Goal: Navigation & Orientation: Find specific page/section

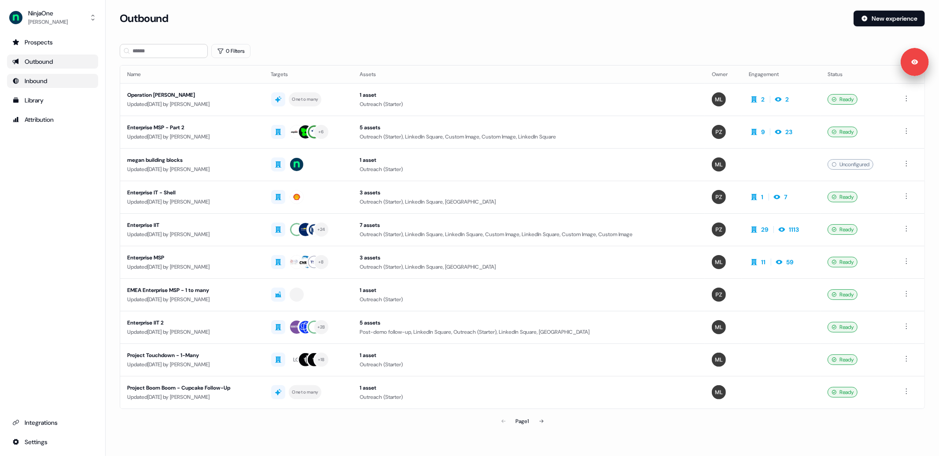
click at [49, 82] on div "Inbound" at bounding box center [52, 81] width 81 height 9
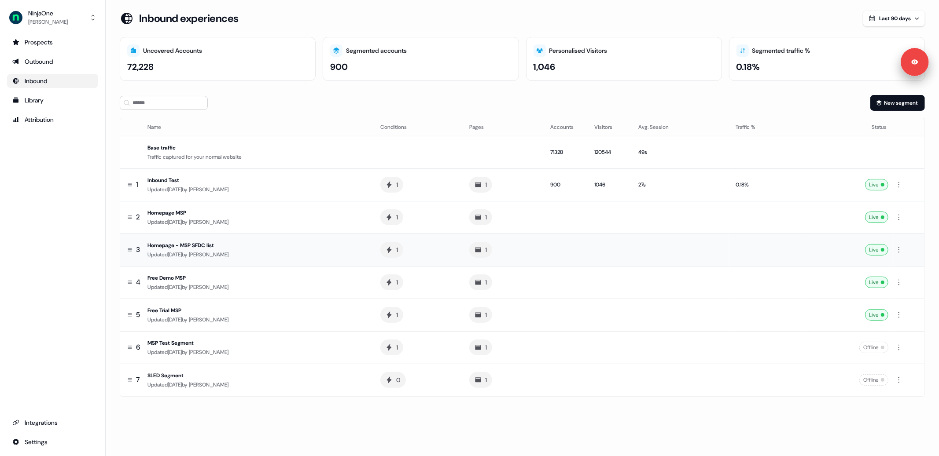
click at [319, 257] on div "Updated [DATE] by [PERSON_NAME]" at bounding box center [256, 254] width 219 height 9
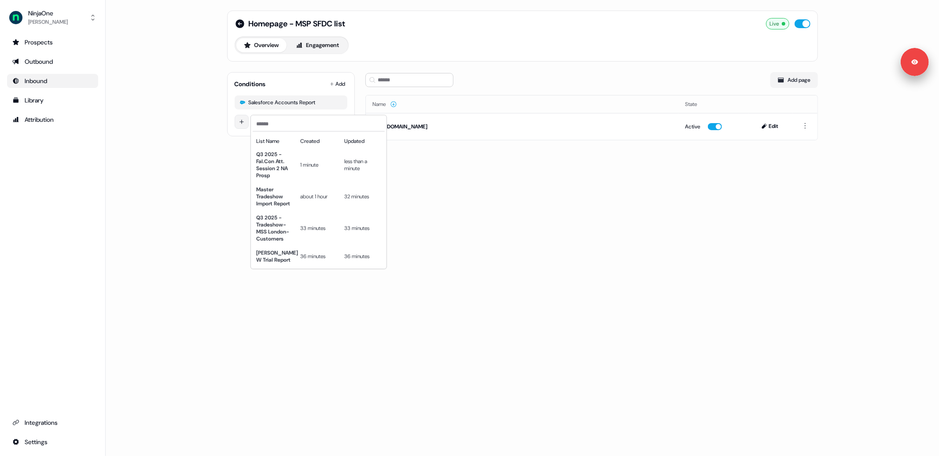
click at [236, 119] on html "Signed in as [PERSON_NAME] Sign out For the best experience switch devices to a…" at bounding box center [469, 228] width 939 height 456
click at [277, 125] on input at bounding box center [319, 124] width 132 height 14
paste input "**********"
type input "**********"
click at [207, 136] on html "**********" at bounding box center [469, 228] width 939 height 456
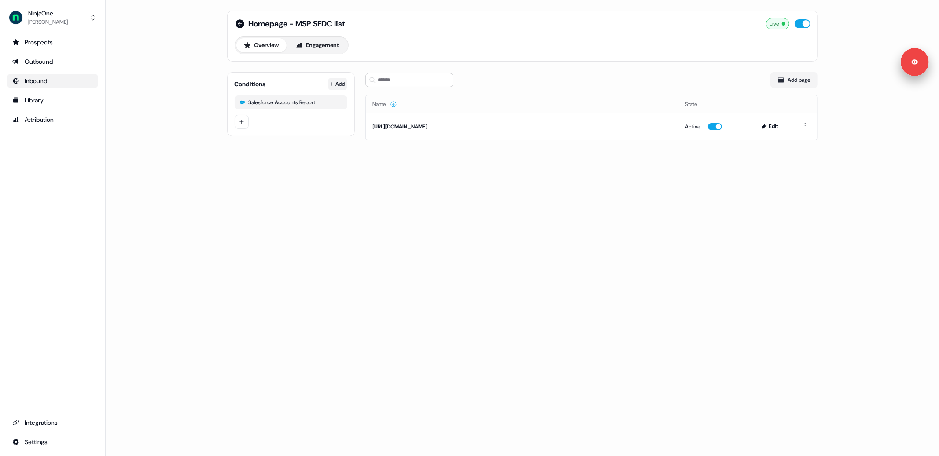
click at [334, 86] on html "Signed in as [PERSON_NAME] Sign out For the best experience switch devices to a…" at bounding box center [469, 228] width 939 height 456
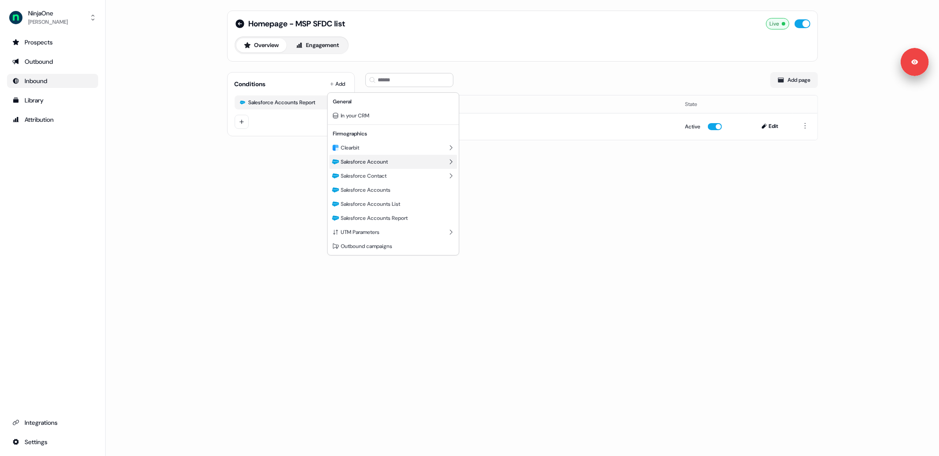
click at [364, 166] on div "Salesforce Account" at bounding box center [393, 162] width 128 height 14
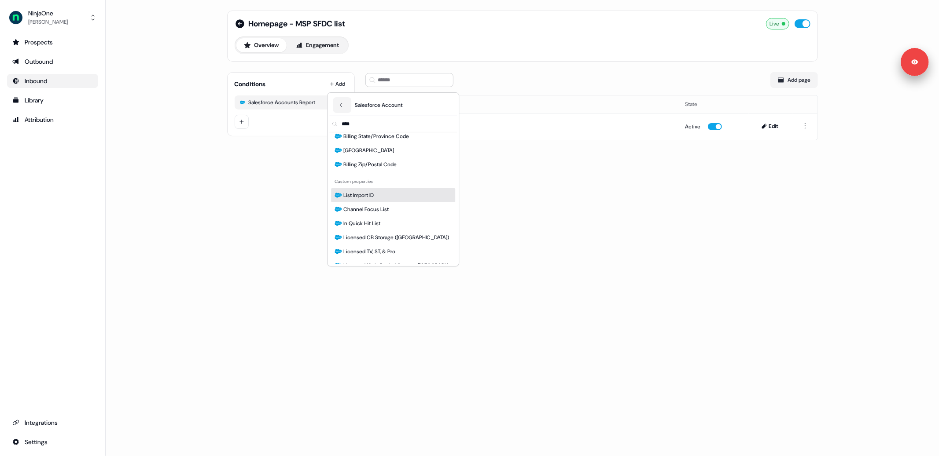
scroll to position [34, 0]
type input "****"
click at [303, 195] on html "Signed in as [PERSON_NAME] Sign out For the best experience switch devices to a…" at bounding box center [469, 228] width 939 height 456
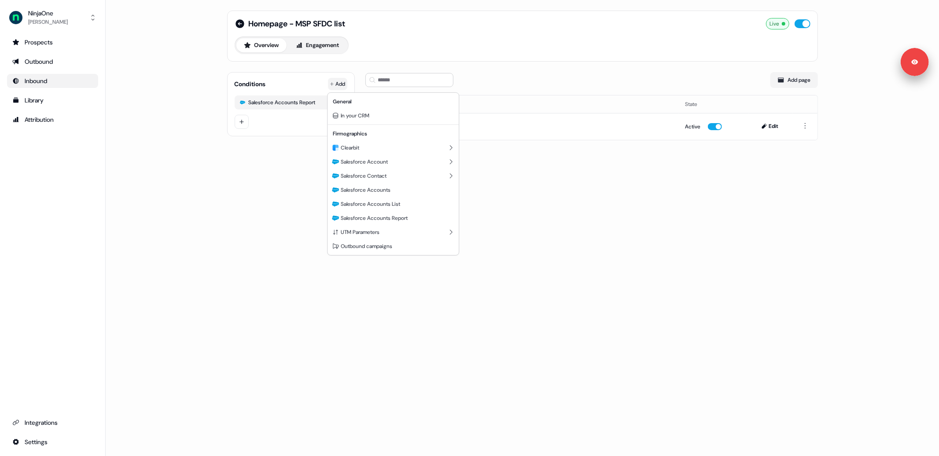
click at [338, 81] on html "Signed in as [PERSON_NAME] Sign out For the best experience switch devices to a…" at bounding box center [469, 228] width 939 height 456
click at [372, 203] on span "Salesforce Accounts List" at bounding box center [370, 204] width 59 height 7
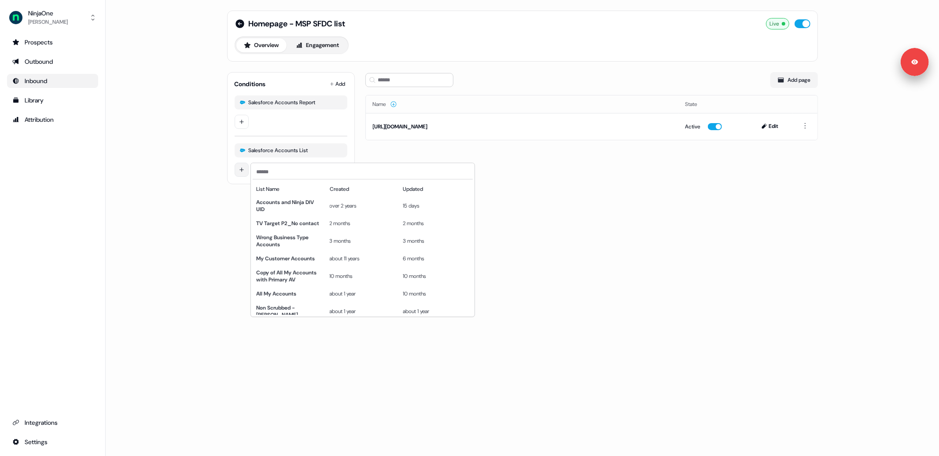
click at [241, 171] on html "Signed in as [PERSON_NAME] Sign out For the best experience switch devices to a…" at bounding box center [469, 228] width 939 height 456
click at [287, 173] on input at bounding box center [363, 172] width 220 height 14
paste input "**********"
type input "**********"
click at [263, 103] on html "Signed in as [PERSON_NAME] Sign out For the best experience switch devices to a…" at bounding box center [469, 228] width 939 height 456
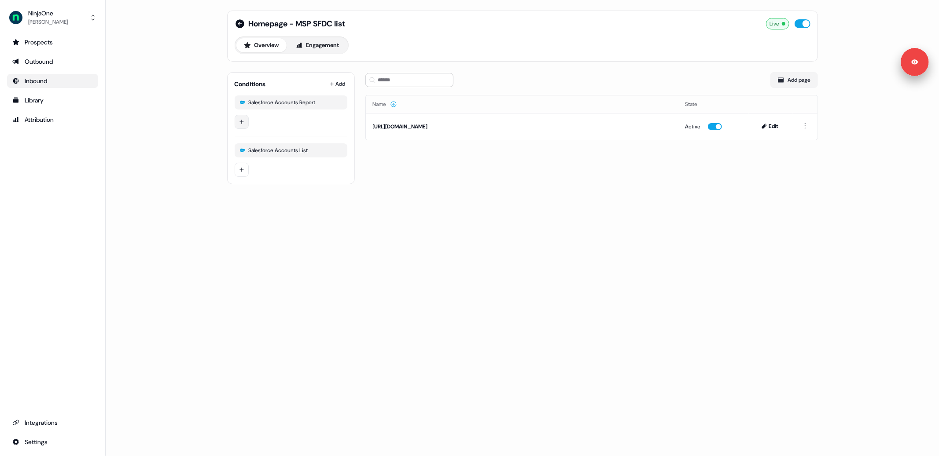
click at [248, 118] on div at bounding box center [291, 122] width 113 height 14
click at [244, 119] on html "Signed in as [PERSON_NAME] Sign out For the best experience switch devices to a…" at bounding box center [469, 228] width 939 height 456
click at [268, 124] on input "**********" at bounding box center [319, 124] width 132 height 14
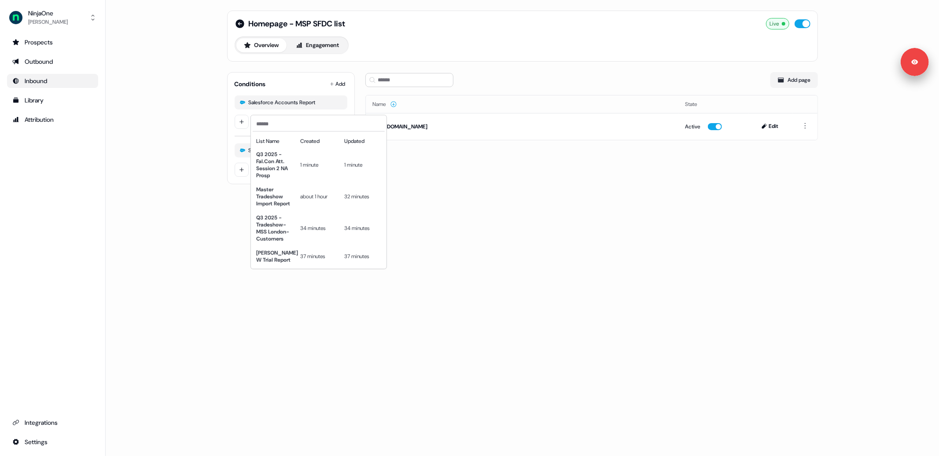
click at [223, 213] on html "Signed in as [PERSON_NAME] Sign out For the best experience switch devices to a…" at bounding box center [469, 228] width 939 height 456
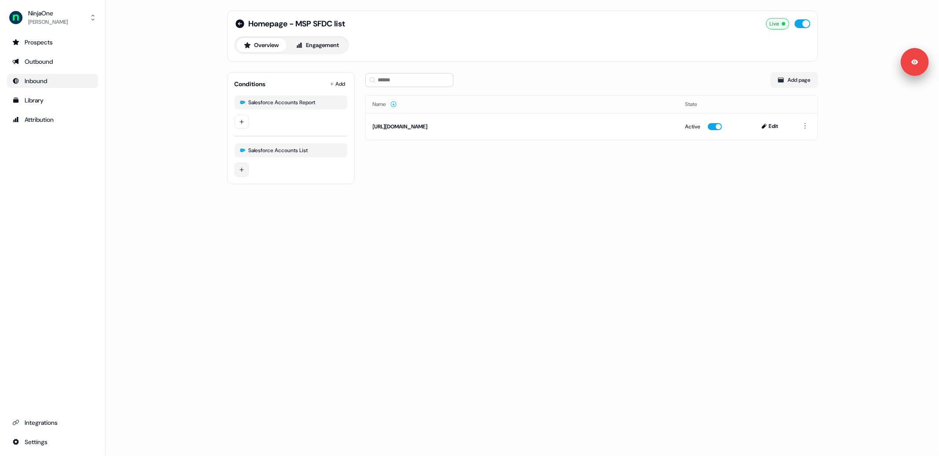
click at [243, 167] on html "Signed in as [PERSON_NAME] Sign out For the best experience switch devices to a…" at bounding box center [469, 228] width 939 height 456
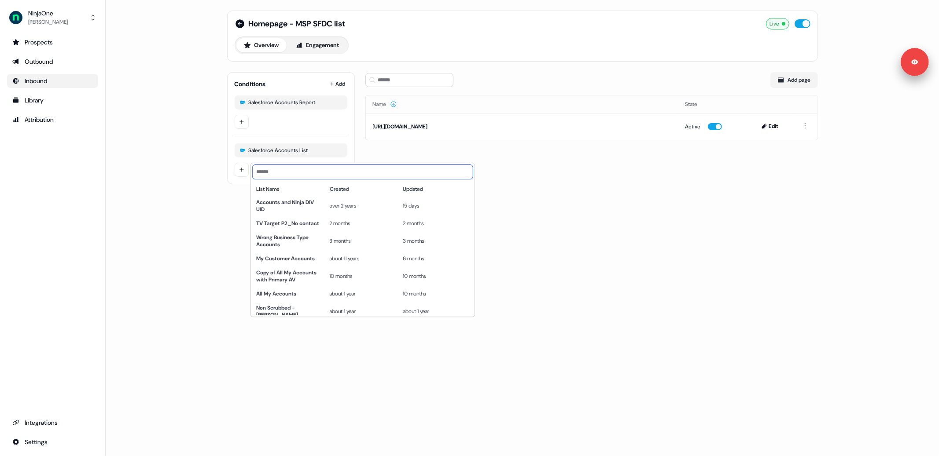
click at [270, 176] on input at bounding box center [363, 172] width 220 height 14
click at [242, 118] on html "Signed in as [PERSON_NAME] Sign out For the best experience switch devices to a…" at bounding box center [469, 228] width 939 height 456
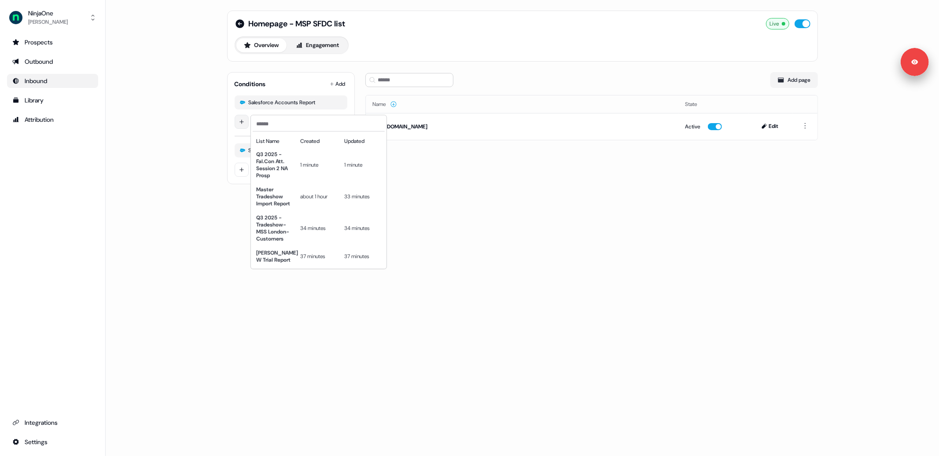
click at [242, 121] on html "Signed in as [PERSON_NAME] Sign out For the best experience switch devices to a…" at bounding box center [469, 228] width 939 height 456
click at [239, 171] on html "Signed in as [PERSON_NAME] Sign out For the best experience switch devices to a…" at bounding box center [469, 228] width 939 height 456
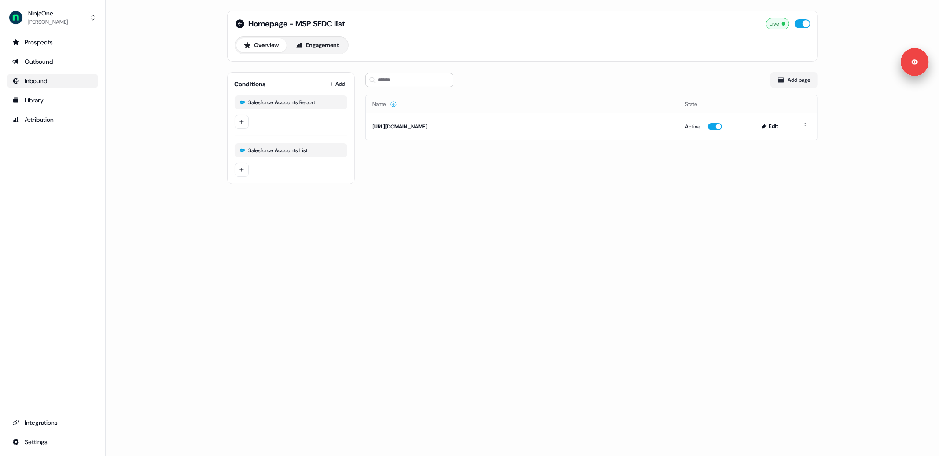
click at [239, 171] on html "Signed in as [PERSON_NAME] Sign out For the best experience switch devices to a…" at bounding box center [469, 228] width 939 height 456
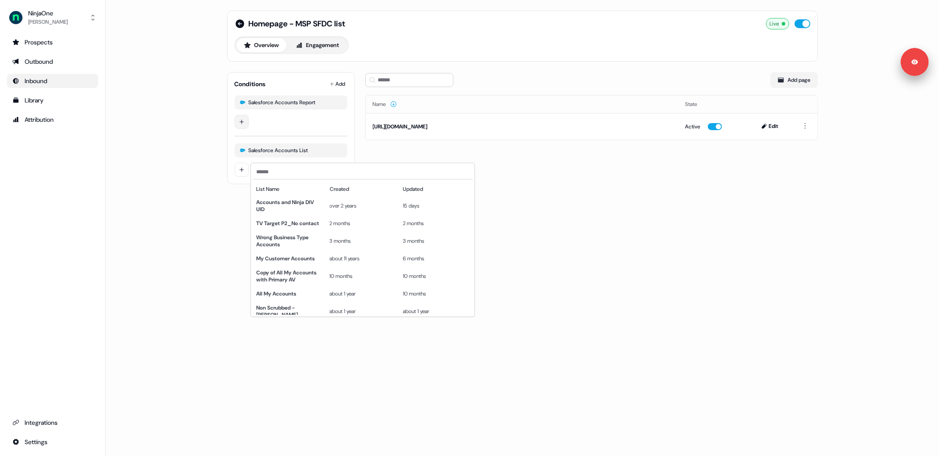
click at [242, 120] on html "Signed in as [PERSON_NAME] Sign out For the best experience switch devices to a…" at bounding box center [469, 228] width 939 height 456
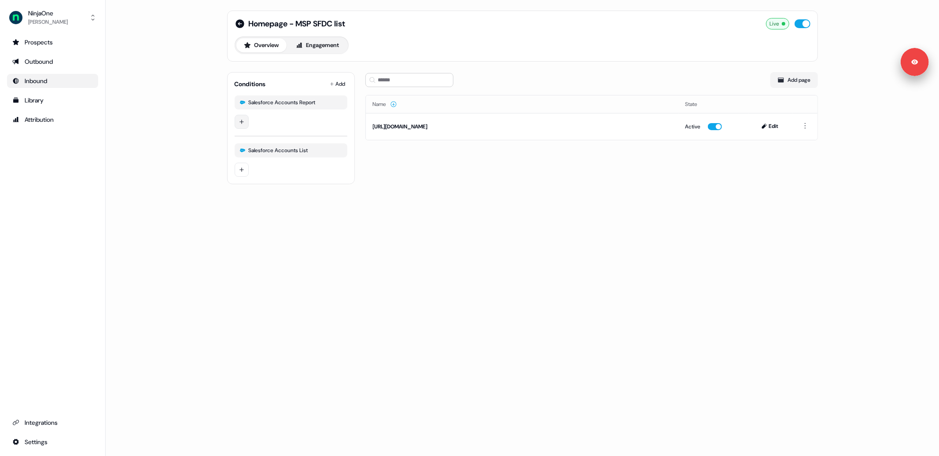
click at [242, 123] on html "Signed in as [PERSON_NAME] Sign out For the best experience switch devices to a…" at bounding box center [469, 228] width 939 height 456
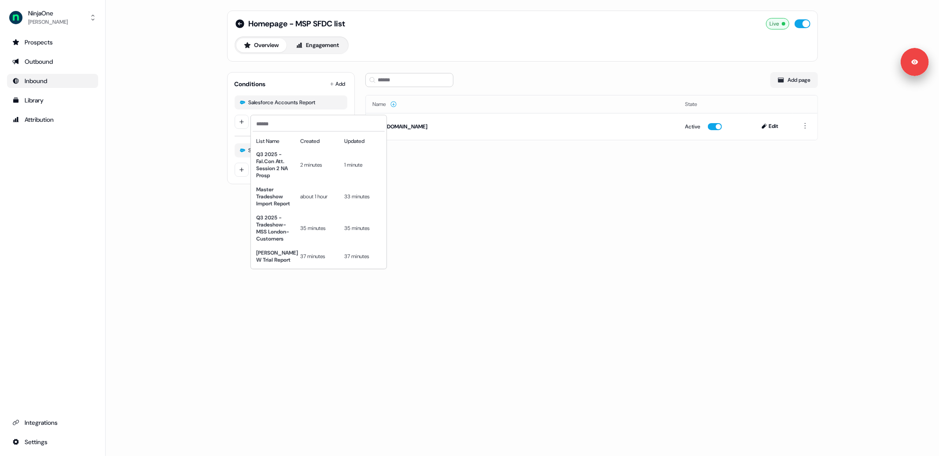
click at [436, 167] on html "Signed in as [PERSON_NAME] Sign out For the best experience switch devices to a…" at bounding box center [469, 228] width 939 height 456
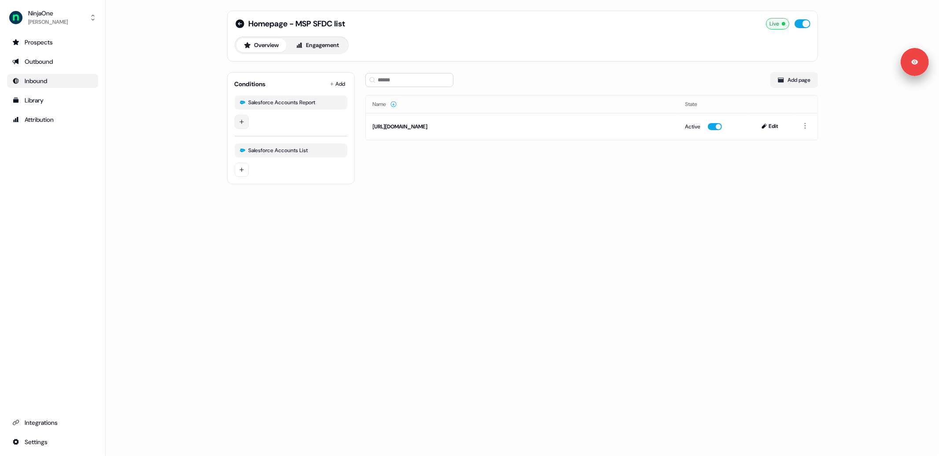
click at [238, 120] on html "Signed in as [PERSON_NAME] Sign out For the best experience switch devices to a…" at bounding box center [469, 228] width 939 height 456
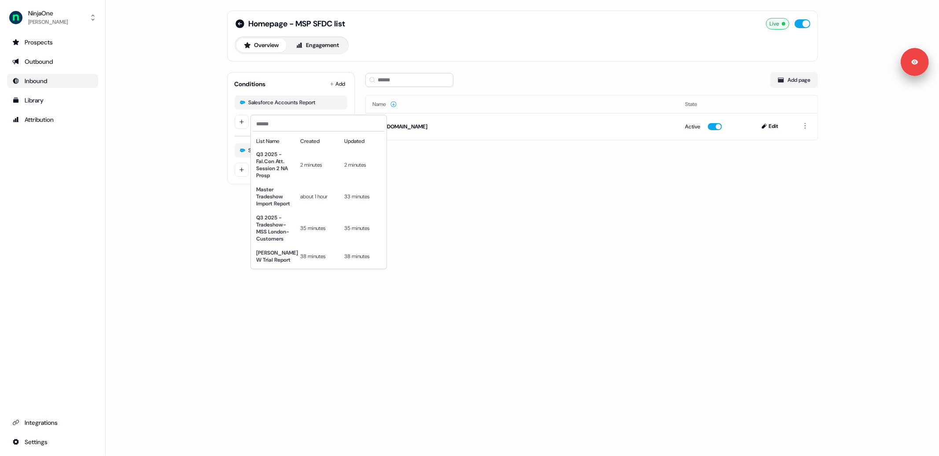
click at [205, 118] on html "Signed in as [PERSON_NAME] Sign out For the best experience switch devices to a…" at bounding box center [469, 228] width 939 height 456
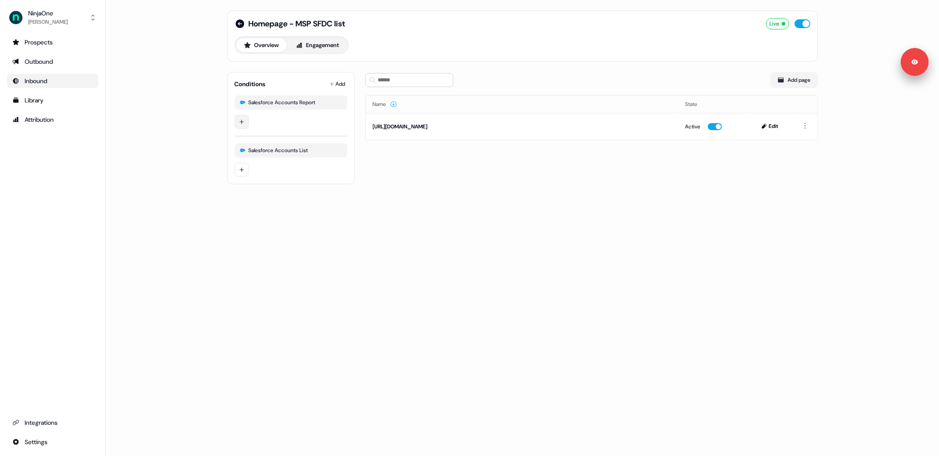
click at [239, 122] on html "Signed in as [PERSON_NAME] Sign out For the best experience switch devices to a…" at bounding box center [469, 228] width 939 height 456
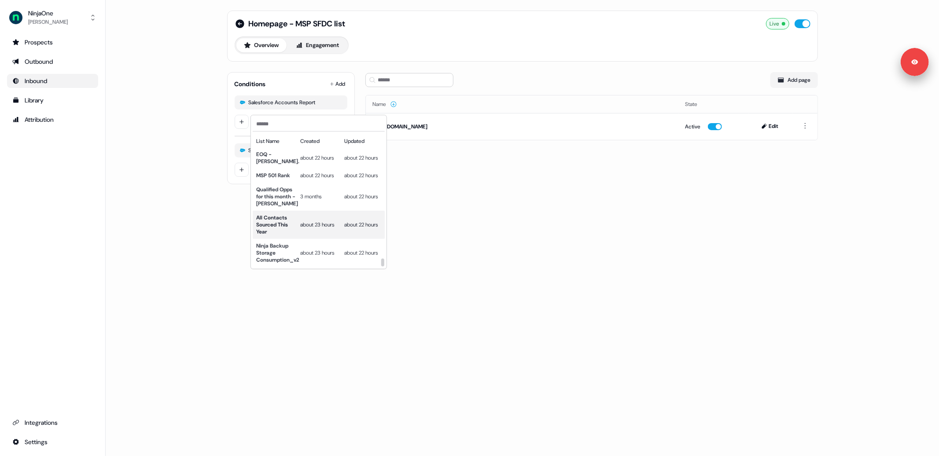
scroll to position [2655, 0]
click at [218, 180] on html "Signed in as [PERSON_NAME] Sign out For the best experience switch devices to a…" at bounding box center [469, 228] width 939 height 456
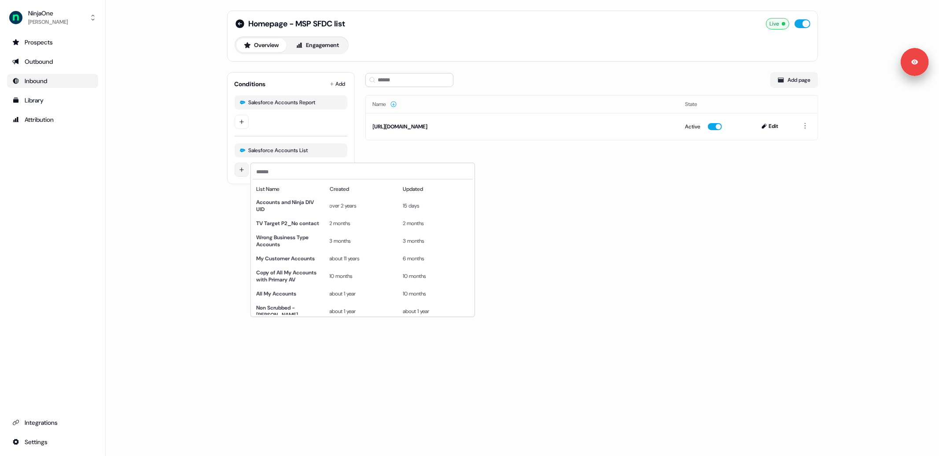
click at [238, 169] on html "Signed in as [PERSON_NAME] Sign out For the best experience switch devices to a…" at bounding box center [469, 228] width 939 height 456
click at [222, 261] on html "Signed in as [PERSON_NAME] Sign out For the best experience switch devices to a…" at bounding box center [469, 228] width 939 height 456
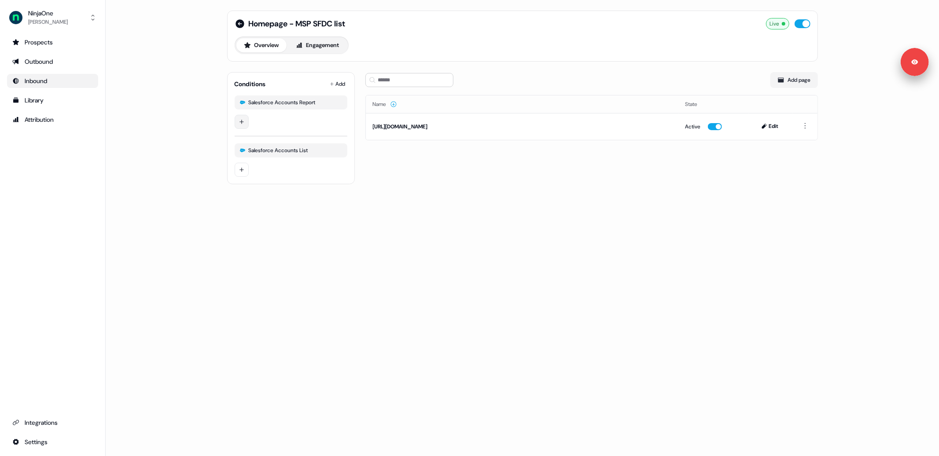
click at [243, 123] on html "Signed in as [PERSON_NAME] Sign out For the best experience switch devices to a…" at bounding box center [469, 228] width 939 height 456
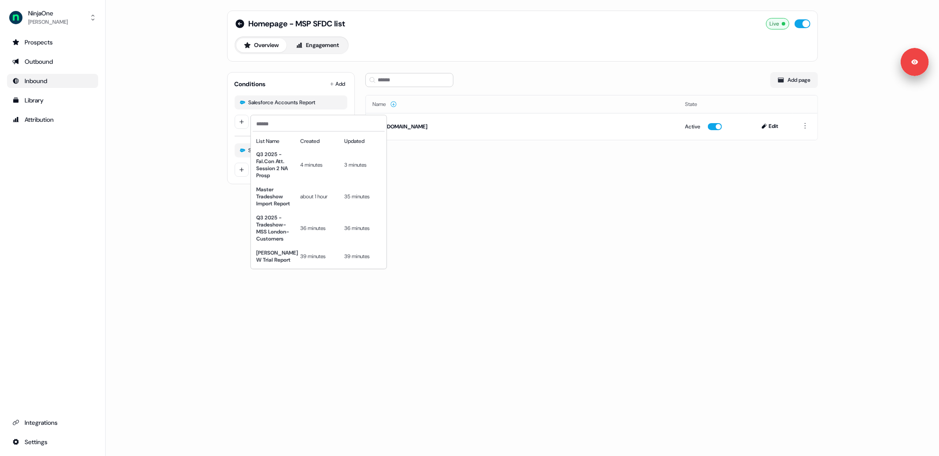
click at [531, 194] on html "Signed in as [PERSON_NAME] Sign out For the best experience switch devices to a…" at bounding box center [469, 228] width 939 height 456
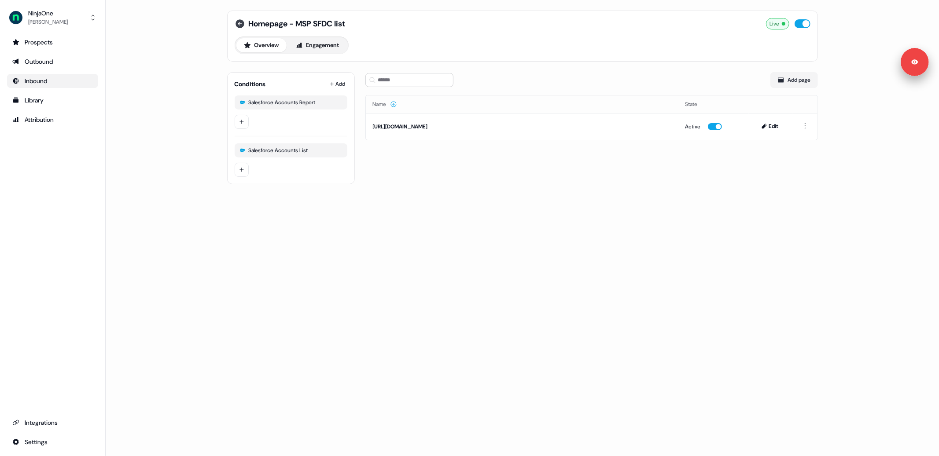
click at [239, 23] on icon at bounding box center [239, 23] width 9 height 9
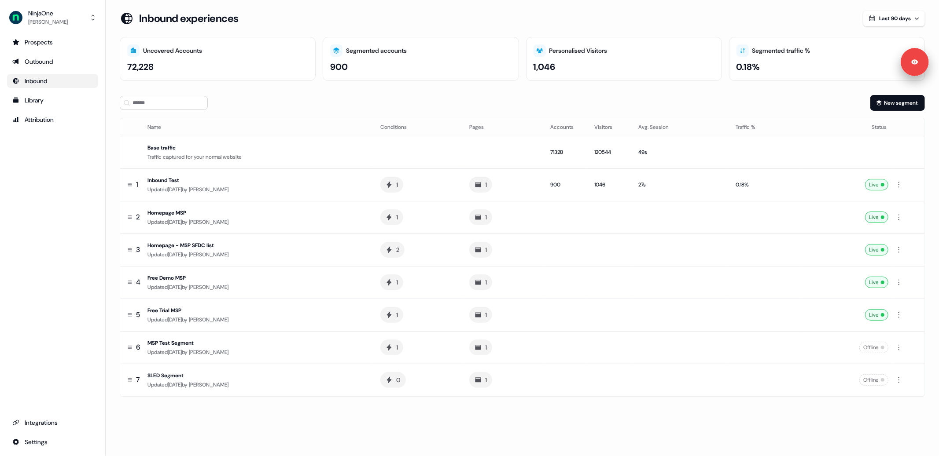
click at [112, 215] on section "Loading... Inbound experiences Last 90 days Uncovered Accounts 72,228 Segmented…" at bounding box center [522, 216] width 833 height 411
click at [112, 216] on section "Loading... Inbound experiences Last 90 days Uncovered Accounts 72,271 Segmented…" at bounding box center [522, 216] width 833 height 411
click at [261, 218] on div "Updated [DATE] by [PERSON_NAME]" at bounding box center [256, 222] width 219 height 9
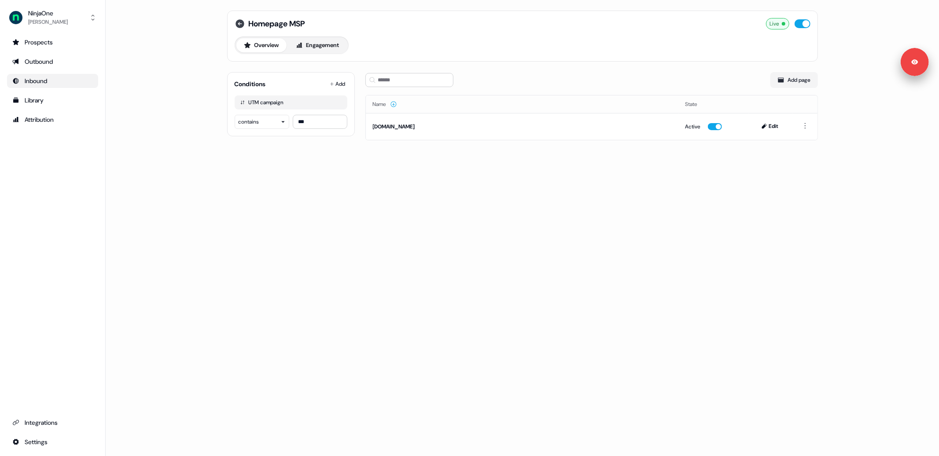
click at [239, 26] on icon at bounding box center [239, 23] width 9 height 9
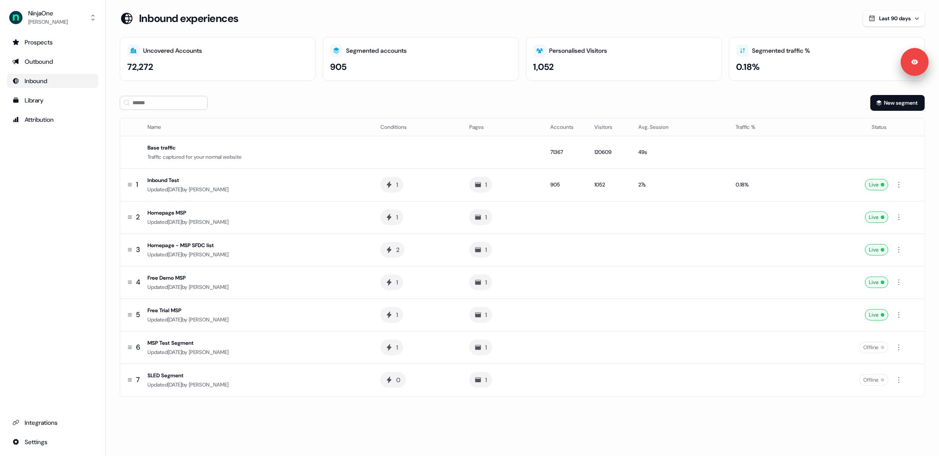
click at [112, 216] on section "Loading... Inbound experiences Last 90 days Uncovered Accounts 72,272 Segmented…" at bounding box center [522, 216] width 833 height 411
click at [112, 215] on section "Loading... Inbound experiences Last 90 days Uncovered Accounts 72,272 Segmented…" at bounding box center [522, 216] width 833 height 411
click at [284, 218] on div "Updated [DATE] by [PERSON_NAME]" at bounding box center [256, 222] width 219 height 9
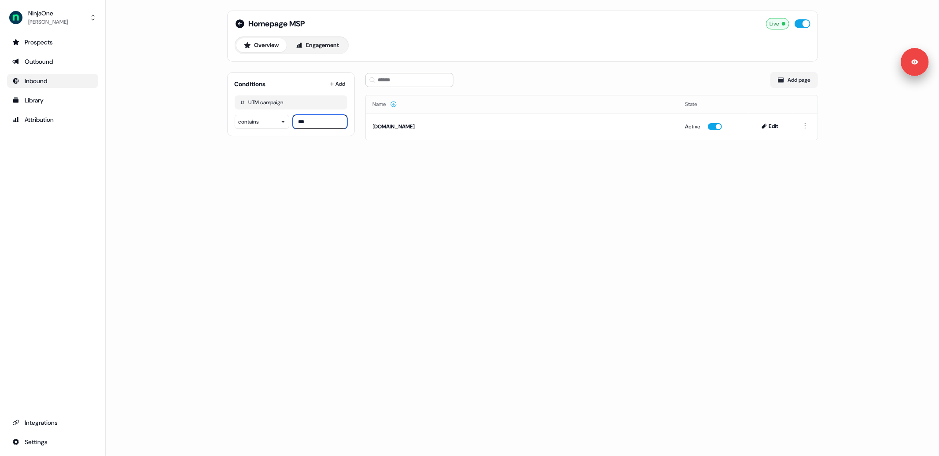
drag, startPoint x: 321, startPoint y: 122, endPoint x: 298, endPoint y: 124, distance: 22.9
click at [298, 124] on input "***" at bounding box center [320, 122] width 55 height 14
click at [270, 158] on div "Homepage MSP Live Overview Engagement Conditions Add UTM campaign contains *** …" at bounding box center [523, 81] width 612 height 162
click at [239, 23] on icon at bounding box center [239, 23] width 9 height 9
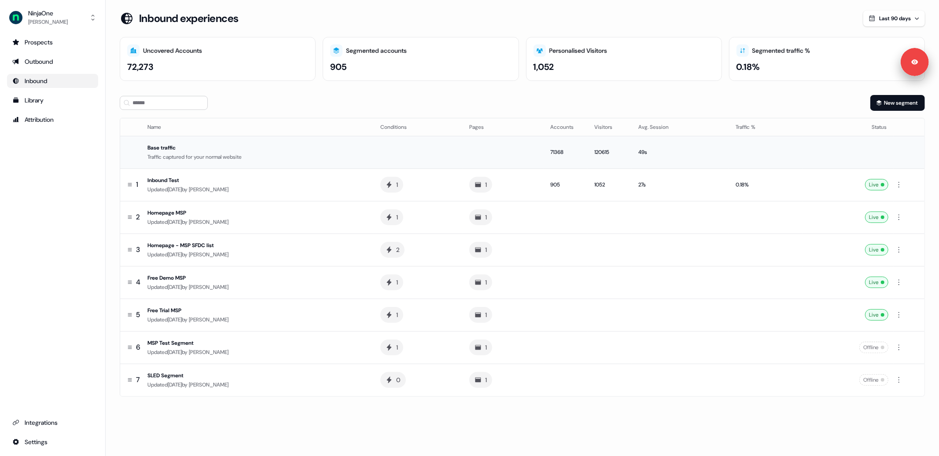
click at [345, 150] on div "Base traffic" at bounding box center [256, 147] width 219 height 9
click at [332, 219] on div "Updated [DATE] by [PERSON_NAME]" at bounding box center [256, 222] width 219 height 9
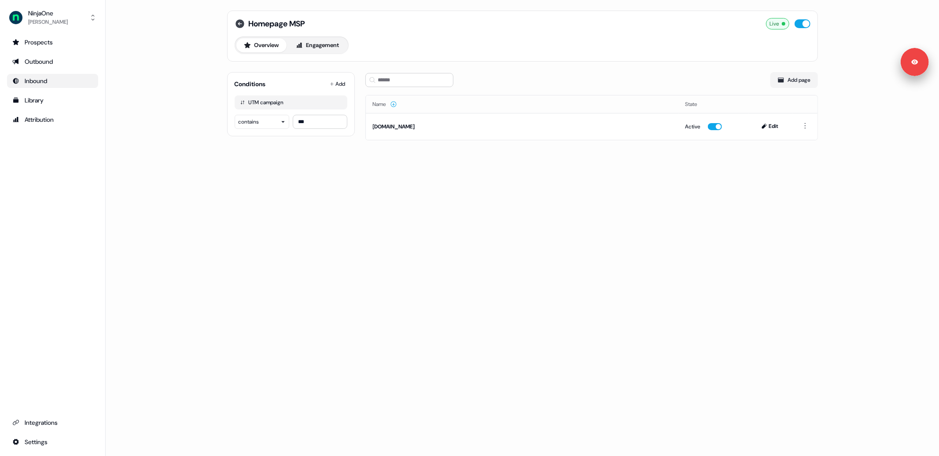
click at [238, 25] on icon at bounding box center [239, 23] width 9 height 9
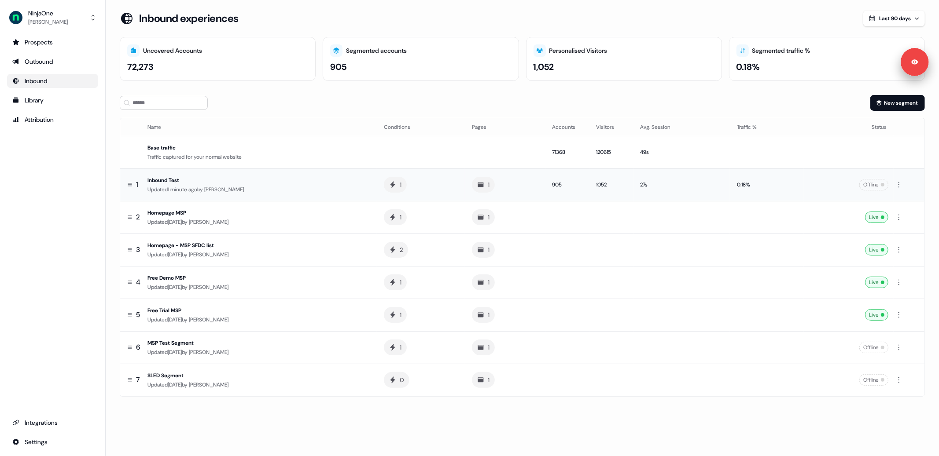
click at [288, 179] on div "Inbound Test" at bounding box center [258, 180] width 222 height 9
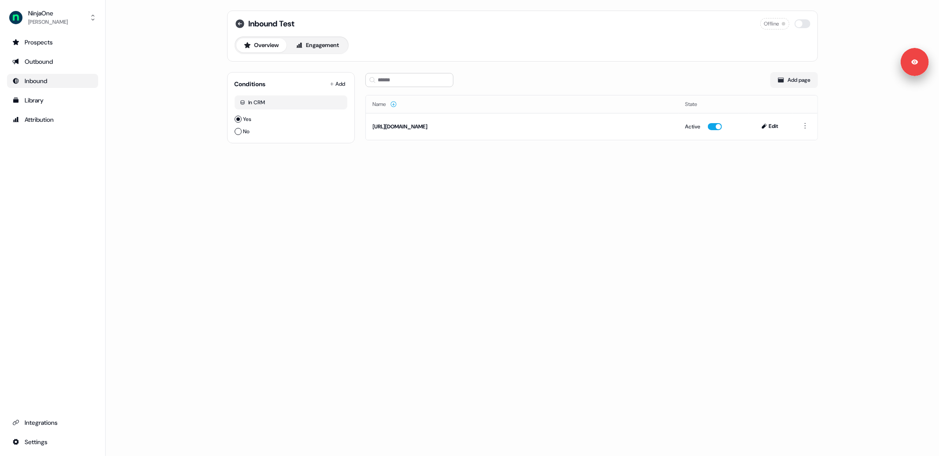
click at [240, 24] on icon at bounding box center [240, 23] width 11 height 11
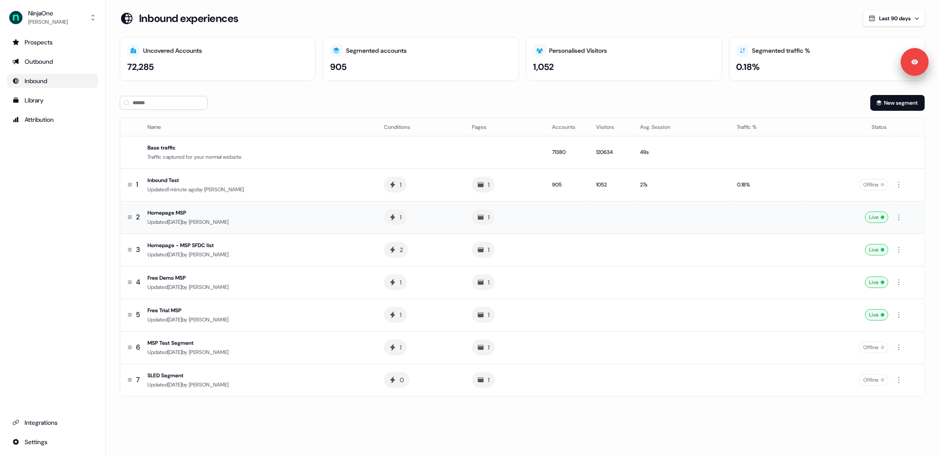
click at [338, 215] on div "Homepage MSP" at bounding box center [258, 213] width 222 height 9
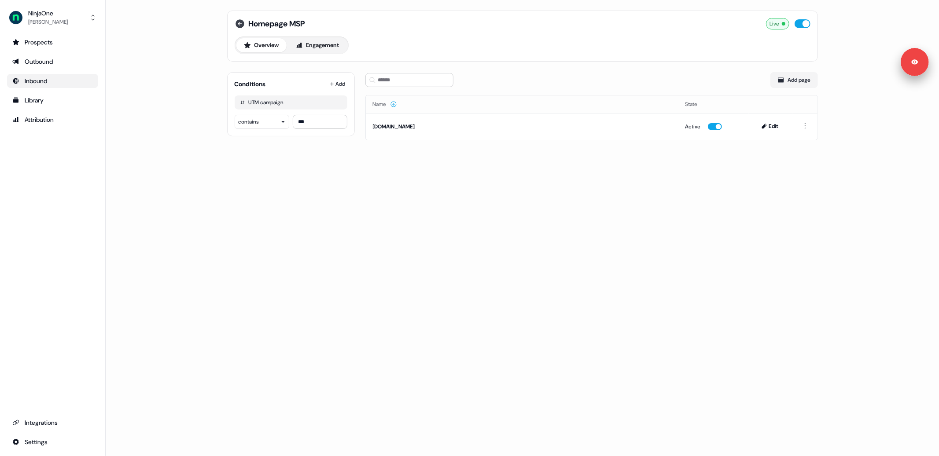
click at [242, 25] on icon at bounding box center [239, 23] width 9 height 9
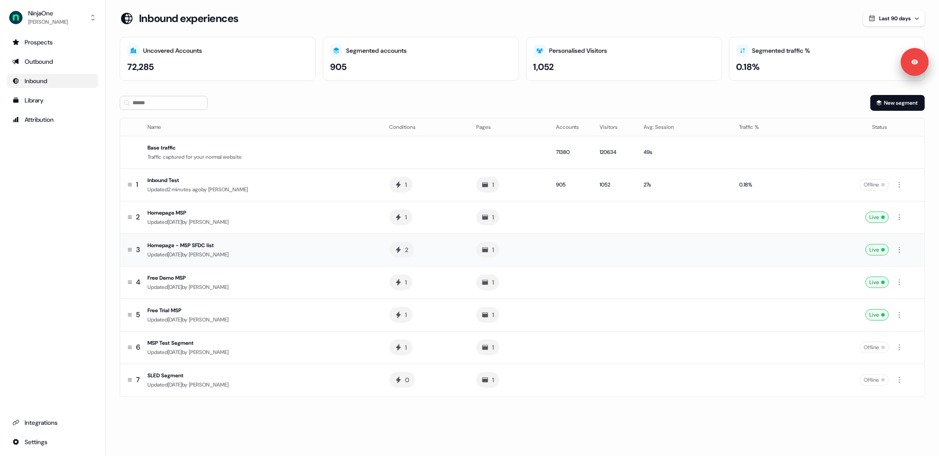
click at [294, 255] on div "Updated [DATE] by [PERSON_NAME]" at bounding box center [261, 254] width 228 height 9
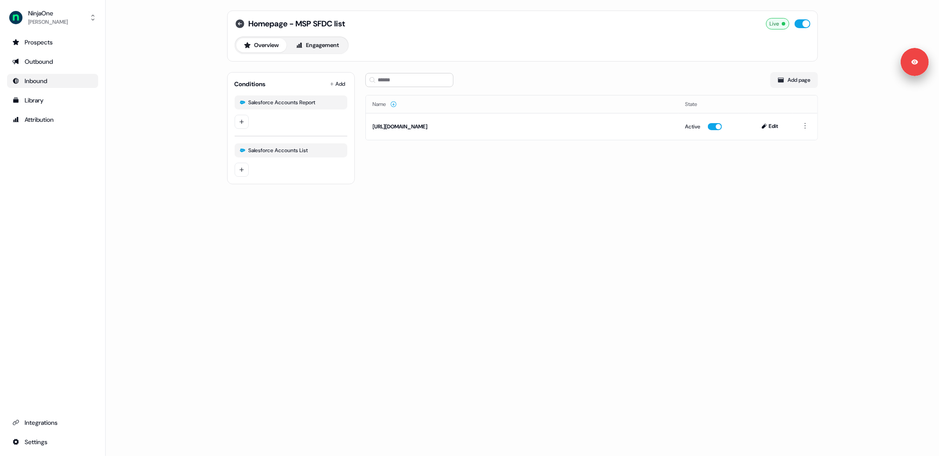
click at [239, 21] on icon at bounding box center [239, 23] width 9 height 9
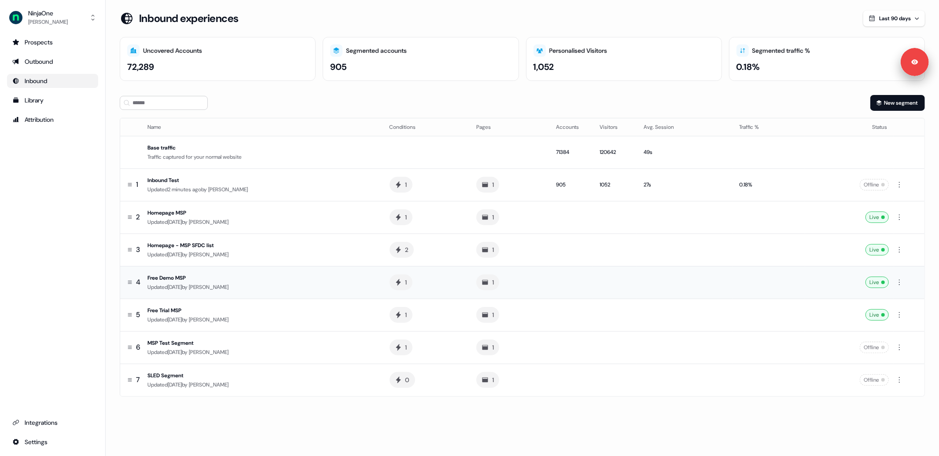
click at [242, 280] on div "Free Demo MSP" at bounding box center [261, 278] width 228 height 9
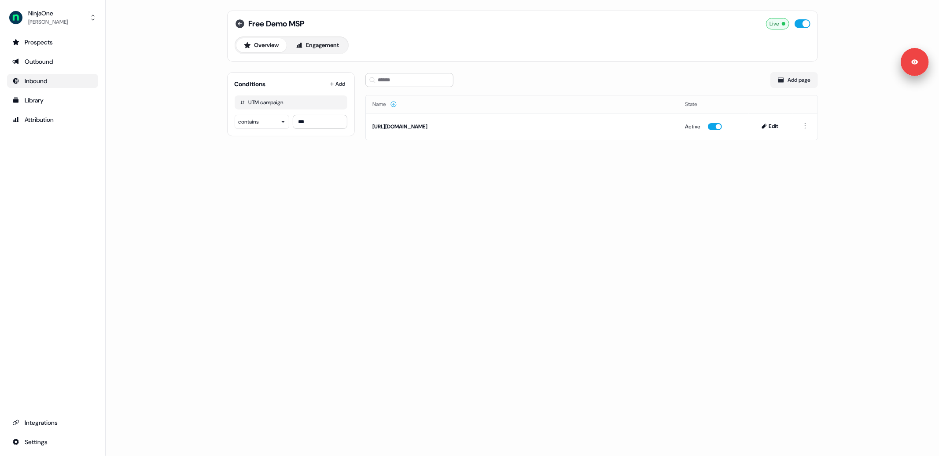
click at [241, 23] on icon at bounding box center [239, 23] width 9 height 9
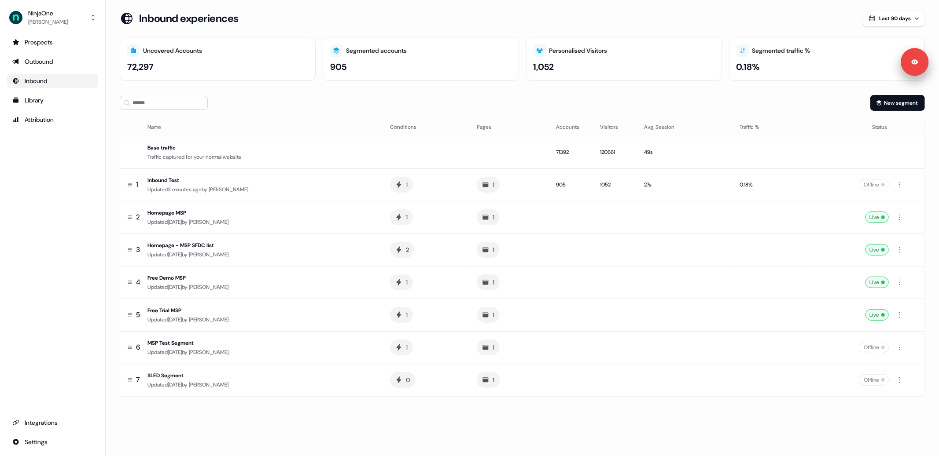
click at [242, 93] on section "Loading... Inbound experiences Last 90 days Uncovered Accounts 72,297 Segmented…" at bounding box center [522, 216] width 833 height 411
click at [482, 97] on div "New segment" at bounding box center [522, 103] width 805 height 16
